Goal: Task Accomplishment & Management: Manage account settings

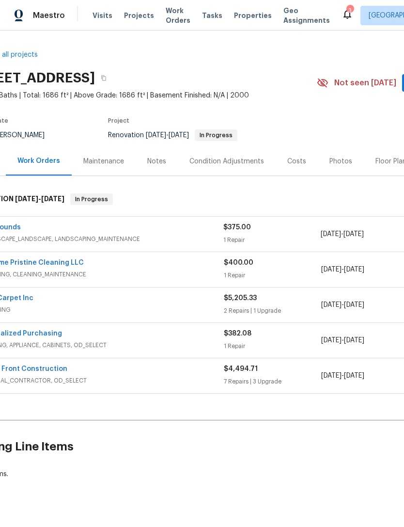
scroll to position [0, 33]
click at [11, 230] on link "KG Grounds" at bounding box center [2, 227] width 40 height 7
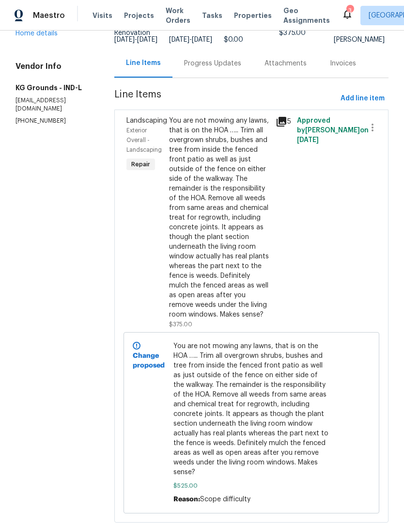
scroll to position [83, 0]
click at [265, 312] on div "You are not mowing any lawns, that is on the HOA ….. Trim all overgrown shrubs,…" at bounding box center [219, 218] width 101 height 204
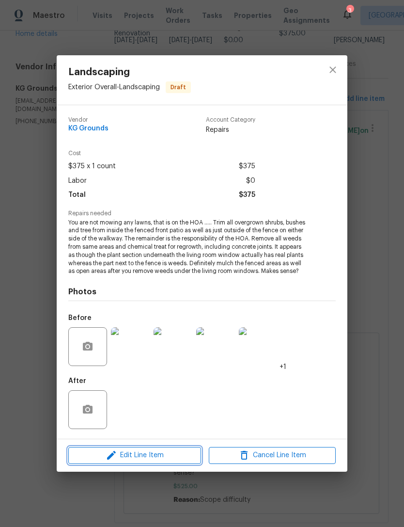
click at [107, 462] on button "Edit Line Item" at bounding box center [134, 455] width 133 height 17
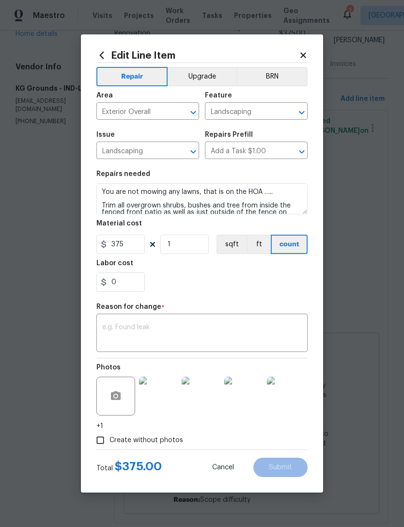
click at [305, 51] on icon at bounding box center [303, 55] width 9 height 9
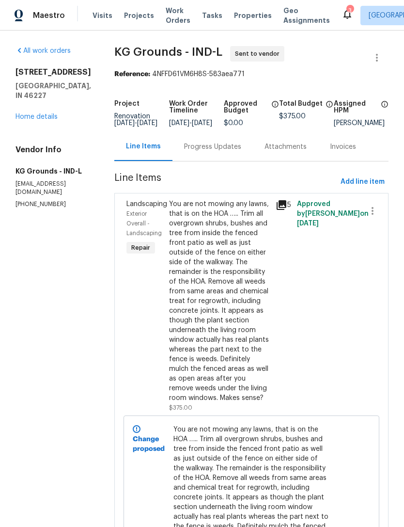
scroll to position [0, 0]
click at [29, 113] on link "Home details" at bounding box center [37, 116] width 42 height 7
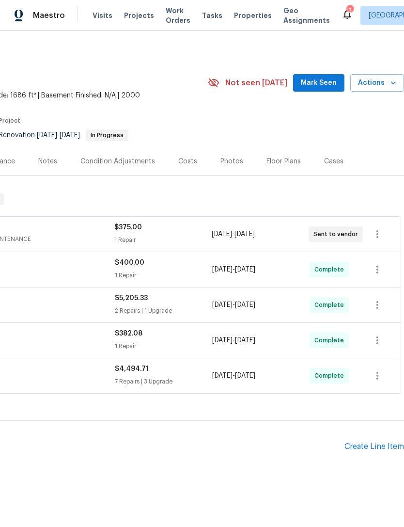
scroll to position [0, 143]
click at [377, 230] on icon "button" at bounding box center [378, 234] width 2 height 8
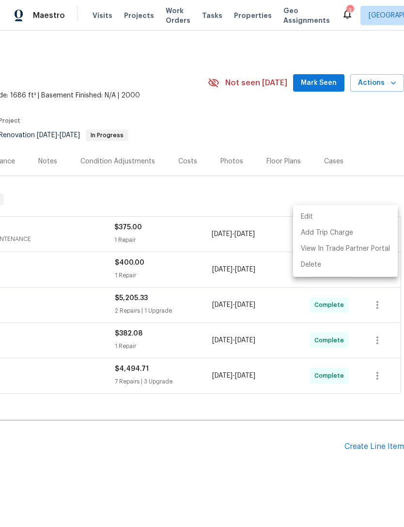
click at [31, 219] on div at bounding box center [202, 263] width 404 height 527
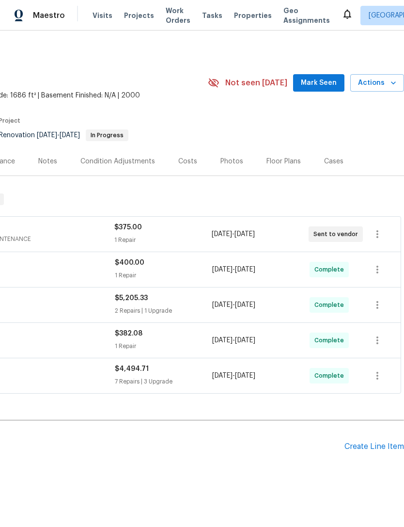
scroll to position [17, 0]
